Goal: Transaction & Acquisition: Download file/media

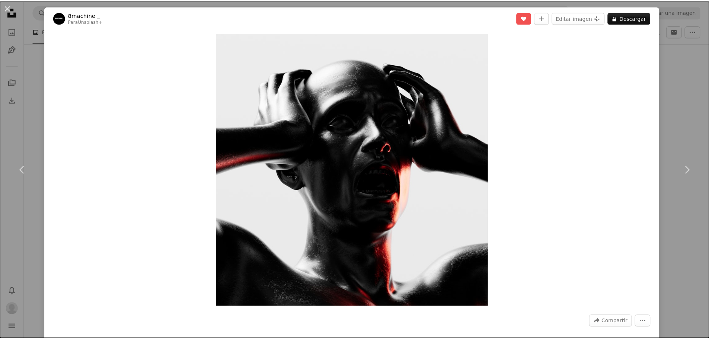
scroll to position [781, 0]
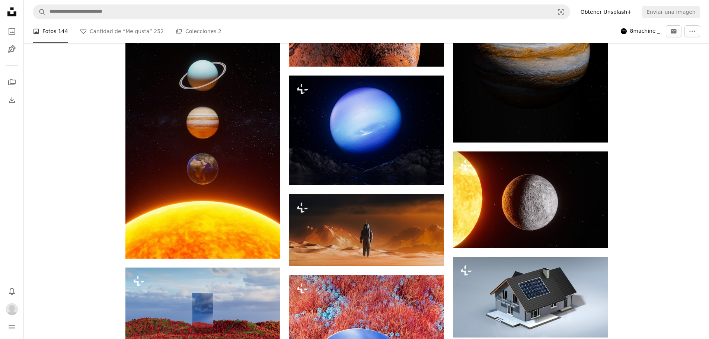
scroll to position [1079, 0]
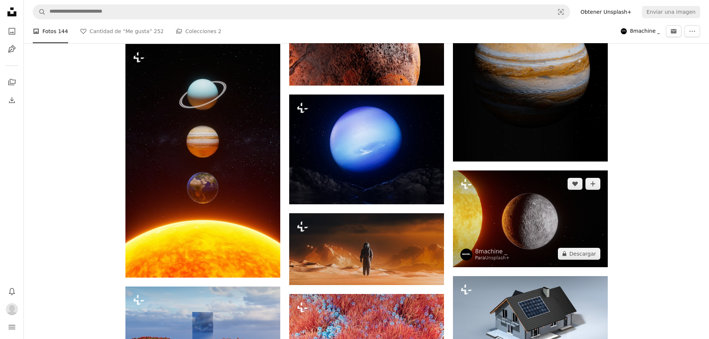
click at [575, 208] on img at bounding box center [530, 218] width 155 height 97
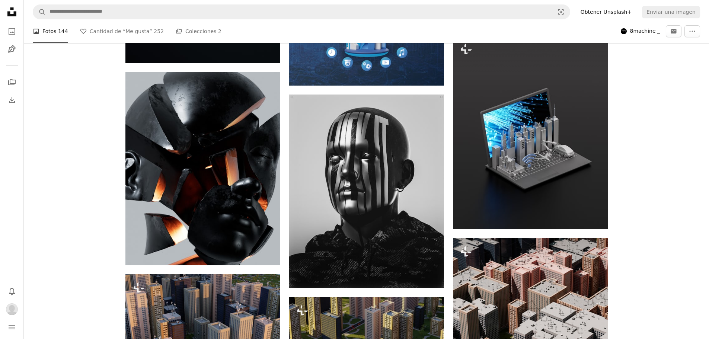
scroll to position [4650, 0]
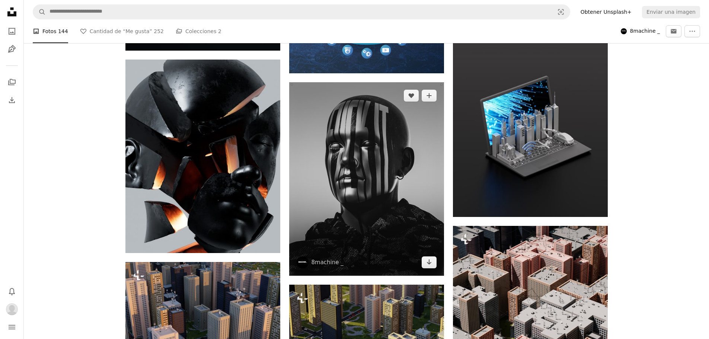
click at [378, 199] on img at bounding box center [366, 178] width 155 height 193
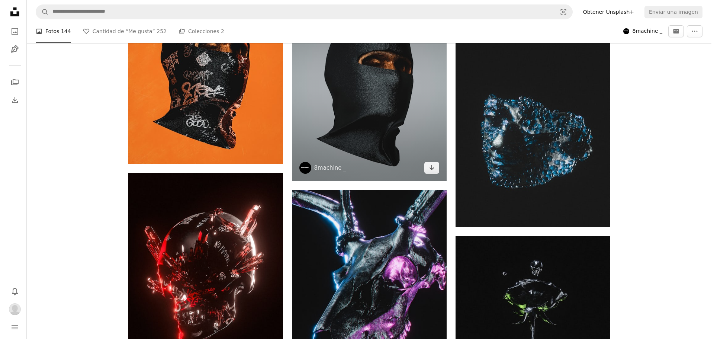
scroll to position [7106, 0]
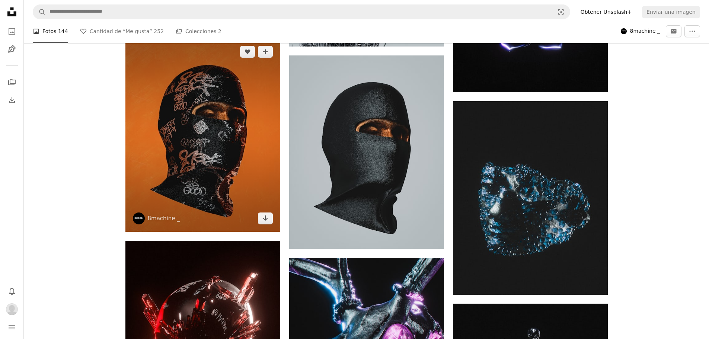
click at [224, 133] on img at bounding box center [202, 134] width 155 height 193
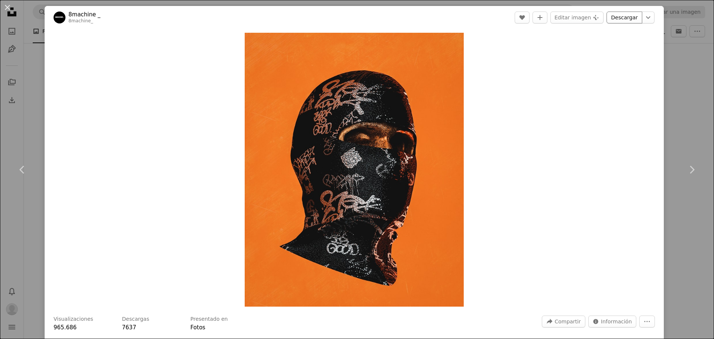
click at [616, 18] on link "Descargar" at bounding box center [625, 18] width 36 height 12
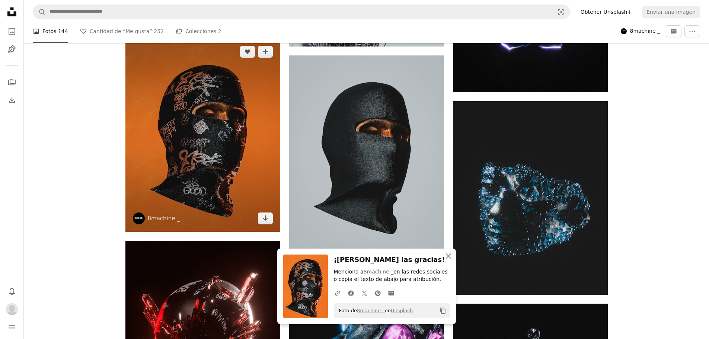
click at [212, 94] on img at bounding box center [202, 134] width 155 height 193
